Goal: Task Accomplishment & Management: Manage account settings

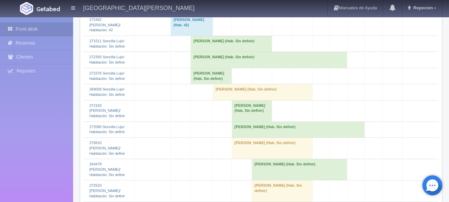
scroll to position [997, 0]
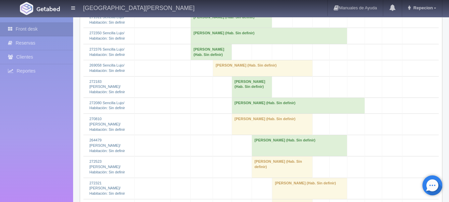
click at [197, 60] on td "[PERSON_NAME] (Hab. Sin definir)" at bounding box center [211, 52] width 41 height 16
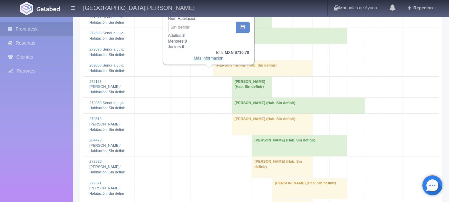
click at [203, 60] on link "Más Información" at bounding box center [209, 58] width 30 height 5
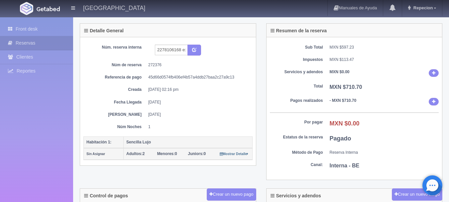
scroll to position [33, 0]
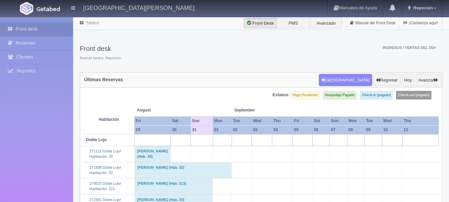
scroll to position [997, 0]
